Goal: Information Seeking & Learning: Check status

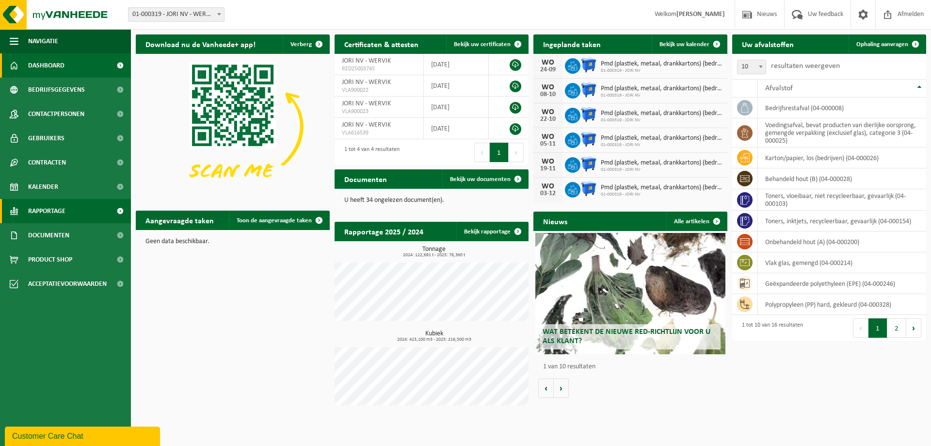
click at [63, 210] on span "Rapportage" at bounding box center [46, 211] width 37 height 24
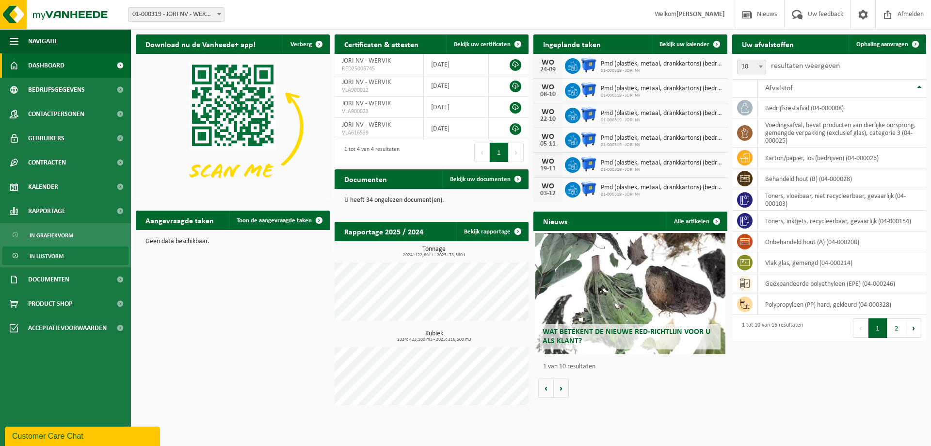
click at [51, 248] on span "In lijstvorm" at bounding box center [47, 256] width 34 height 18
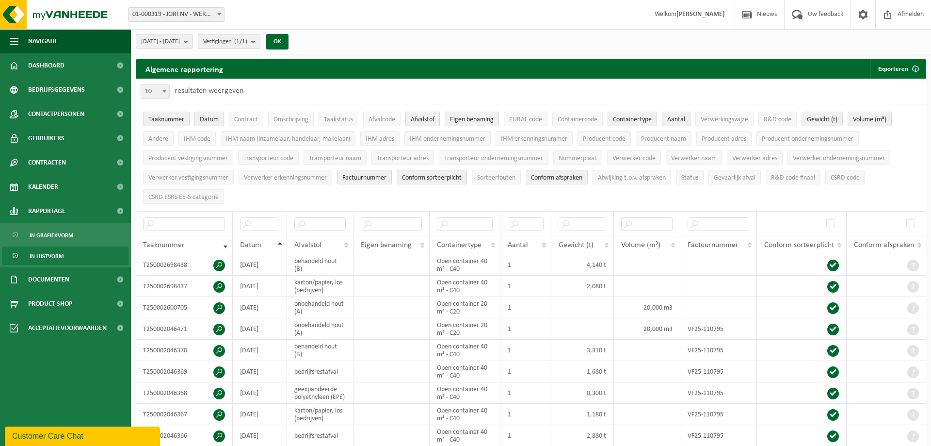
click at [242, 42] on span "Vestigingen (1/1)" at bounding box center [225, 41] width 44 height 15
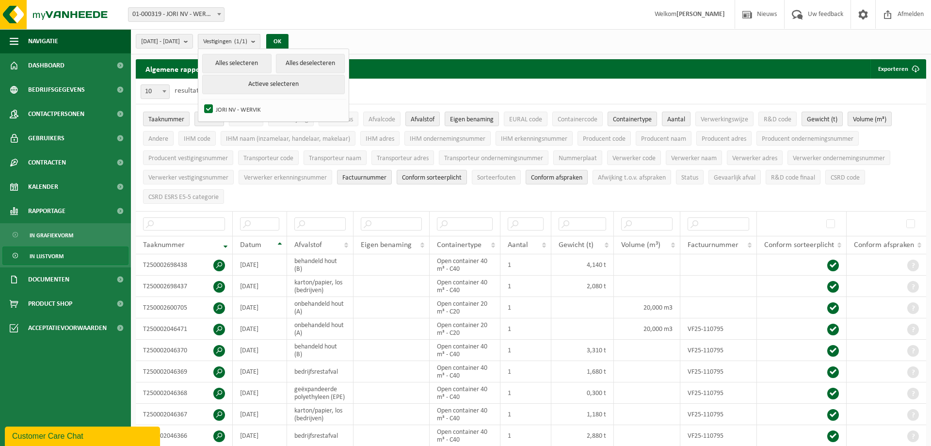
click at [242, 42] on span "Vestigingen (1/1)" at bounding box center [225, 41] width 44 height 15
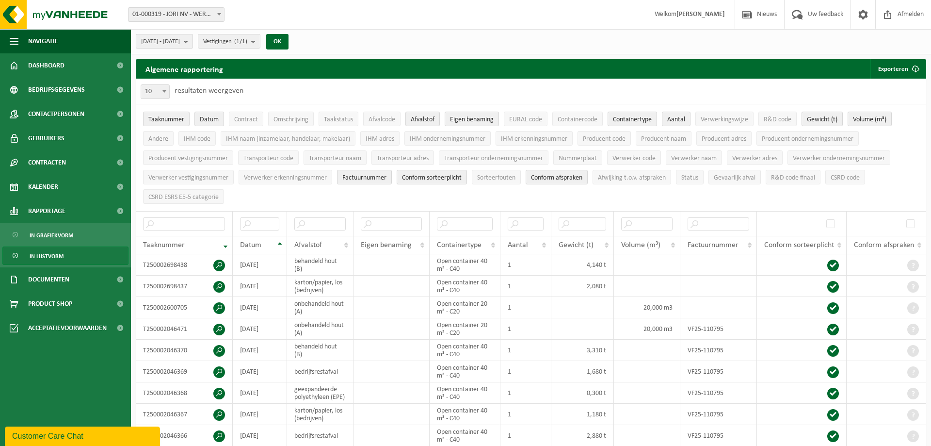
click at [193, 41] on b "submit" at bounding box center [188, 41] width 9 height 14
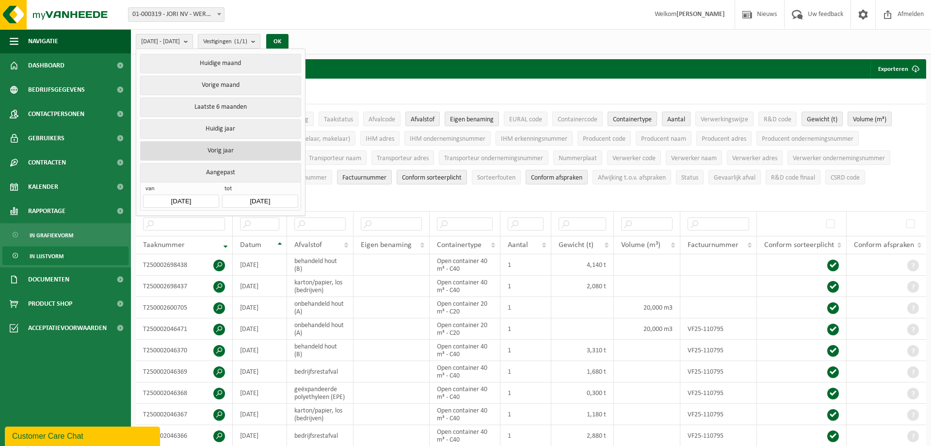
click at [238, 152] on button "Vorig jaar" at bounding box center [220, 150] width 161 height 19
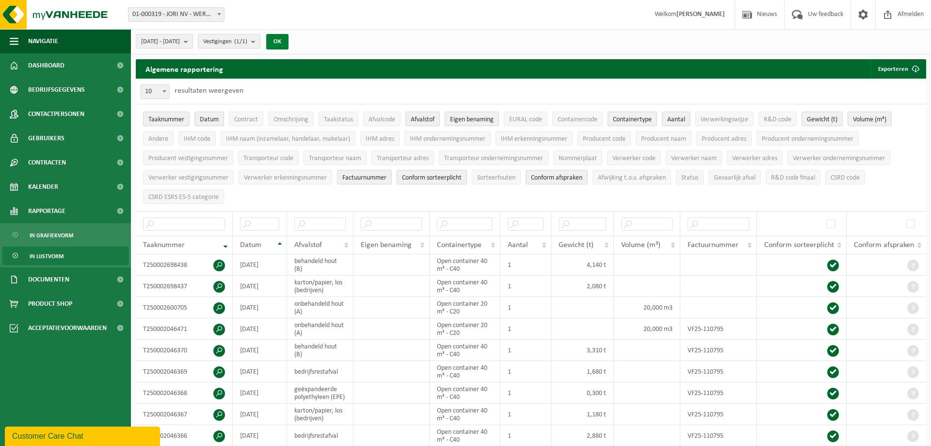
click at [289, 44] on button "OK" at bounding box center [277, 42] width 22 height 16
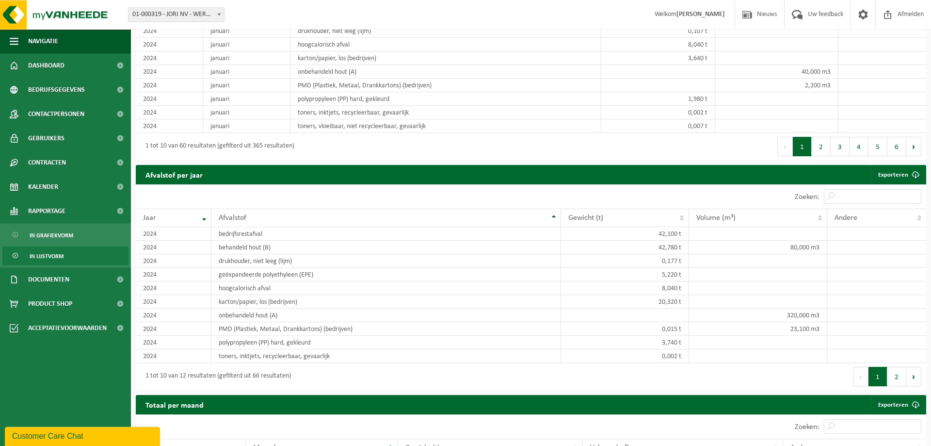
scroll to position [890, 0]
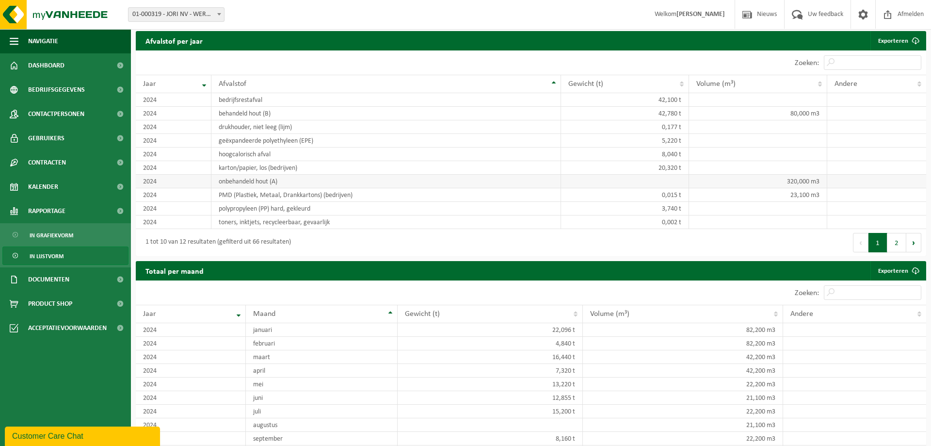
click at [319, 188] on td "onbehandeld hout (A)" at bounding box center [386, 182] width 350 height 14
drag, startPoint x: 788, startPoint y: 189, endPoint x: 833, endPoint y: 189, distance: 45.1
click at [833, 188] on tr "2024 onbehandeld hout (A) 320,000 m3" at bounding box center [531, 182] width 791 height 14
click at [917, 252] on button "Volgende" at bounding box center [913, 242] width 15 height 19
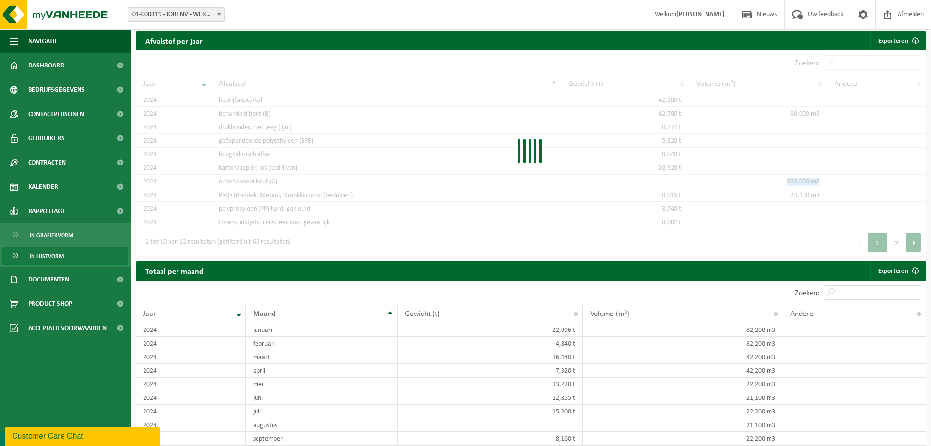
scroll to position [833, 0]
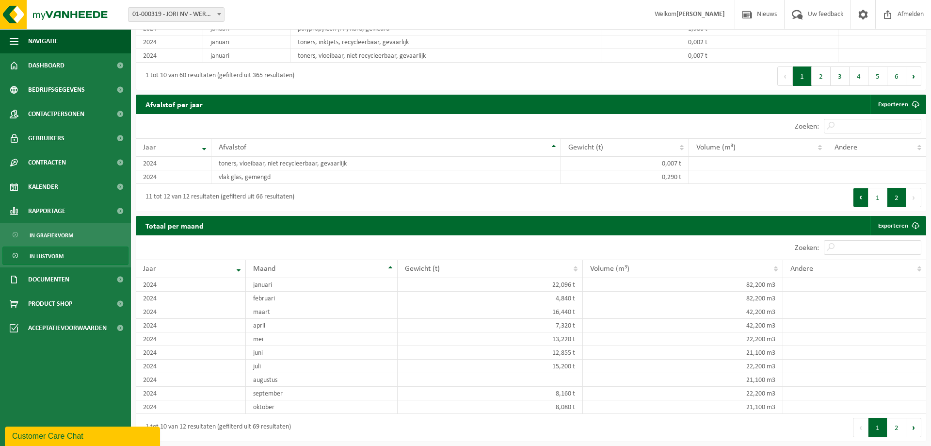
click at [863, 204] on button "Vorige" at bounding box center [861, 197] width 16 height 19
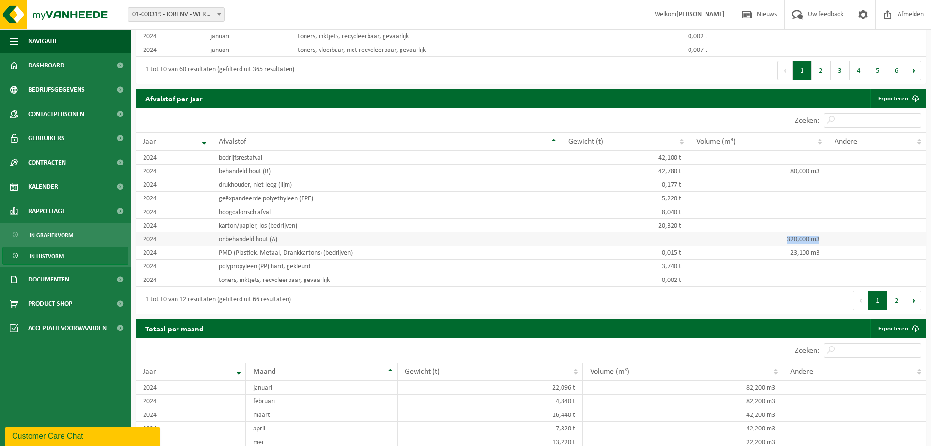
drag, startPoint x: 784, startPoint y: 246, endPoint x: 822, endPoint y: 244, distance: 37.4
click at [822, 244] on td "320,000 m3" at bounding box center [758, 239] width 138 height 14
click at [817, 245] on td "320,000 m3" at bounding box center [758, 239] width 138 height 14
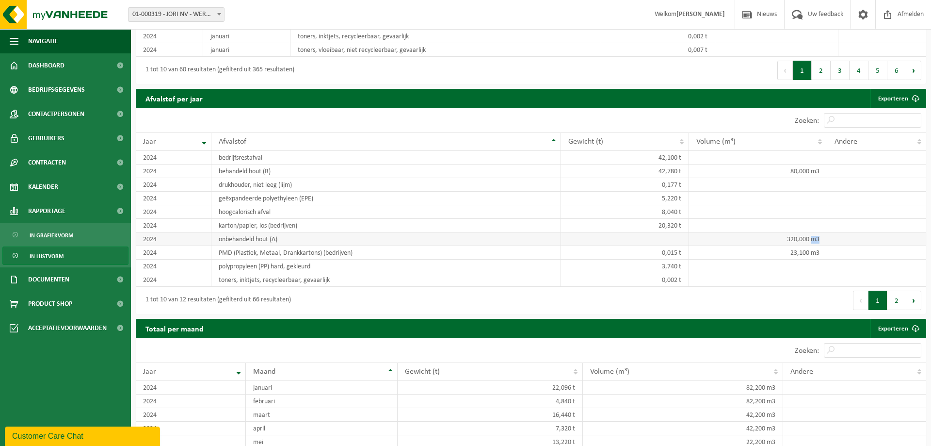
click at [817, 245] on td "320,000 m3" at bounding box center [758, 239] width 138 height 14
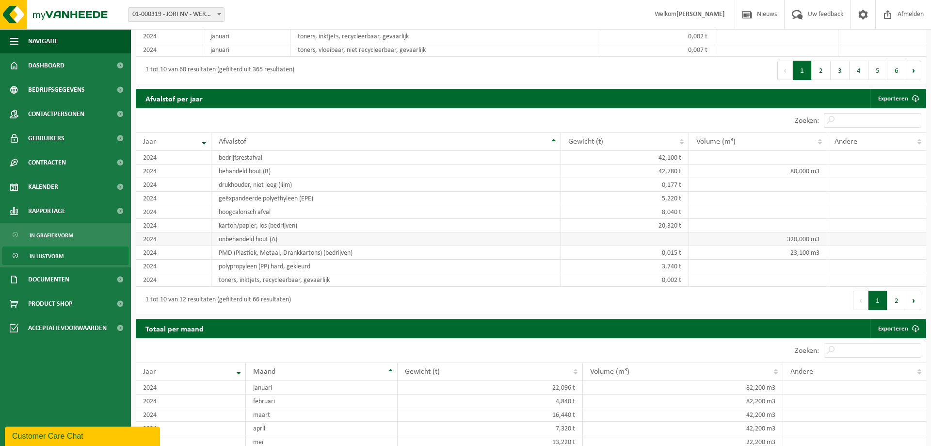
click at [817, 245] on td "320,000 m3" at bounding box center [758, 239] width 138 height 14
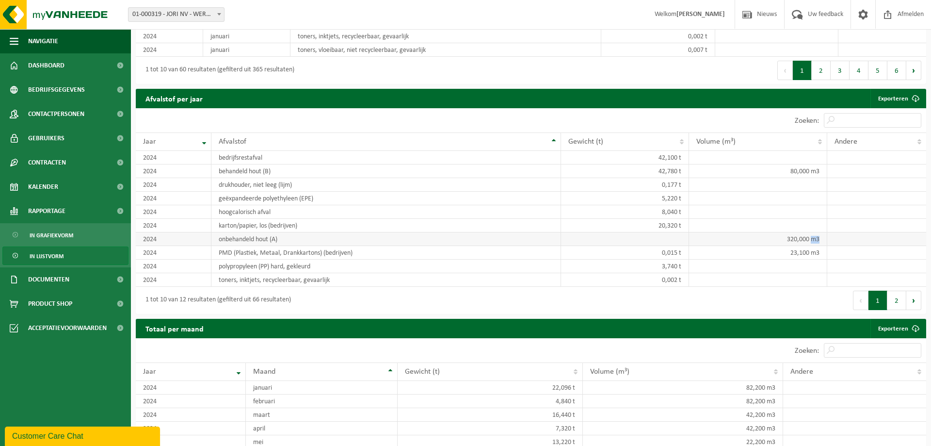
click at [817, 245] on td "320,000 m3" at bounding box center [758, 239] width 138 height 14
